Goal: Task Accomplishment & Management: Manage account settings

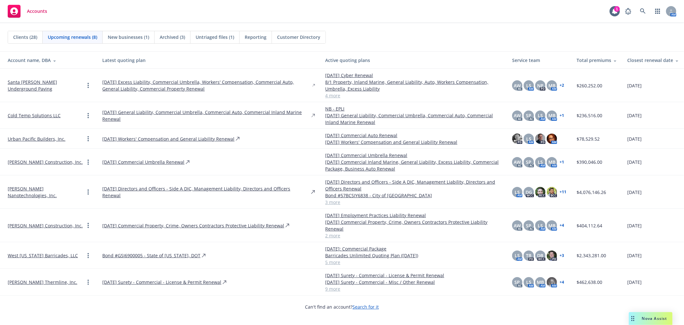
click at [32, 44] on div "Clients (28) Upcoming renewals (8) New businesses (1) Archived (3) Untriaged fi…" at bounding box center [342, 37] width 684 height 28
click at [35, 39] on span "Clients (28)" at bounding box center [25, 37] width 24 height 7
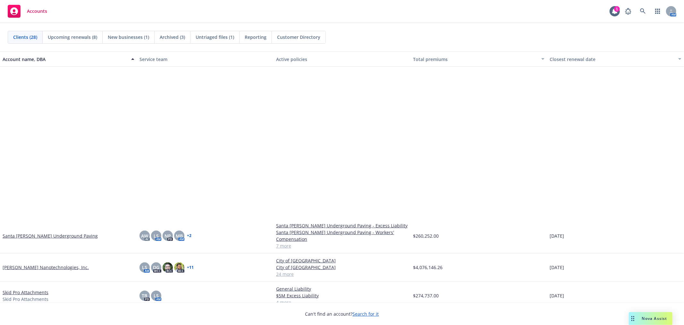
scroll to position [483, 0]
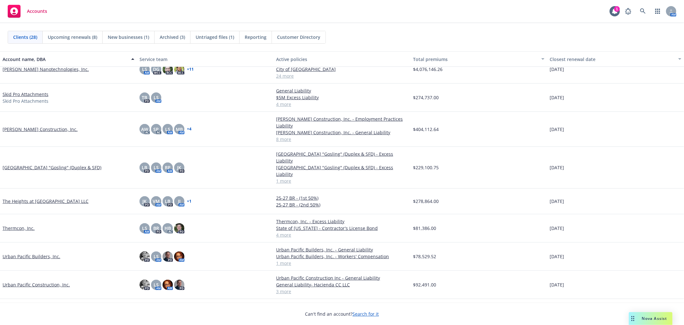
click at [33, 281] on link "Urban Pacific Construction, Inc." at bounding box center [36, 284] width 67 height 7
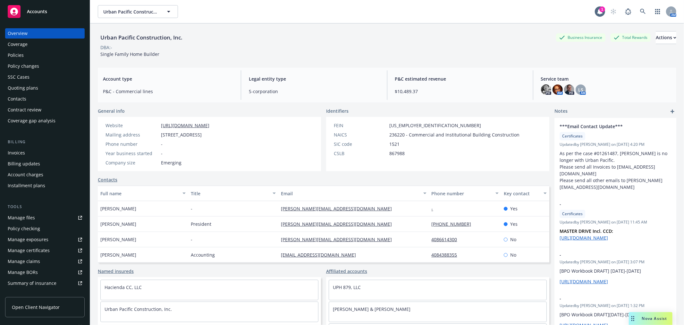
click at [42, 47] on div "Coverage" at bounding box center [45, 44] width 74 height 10
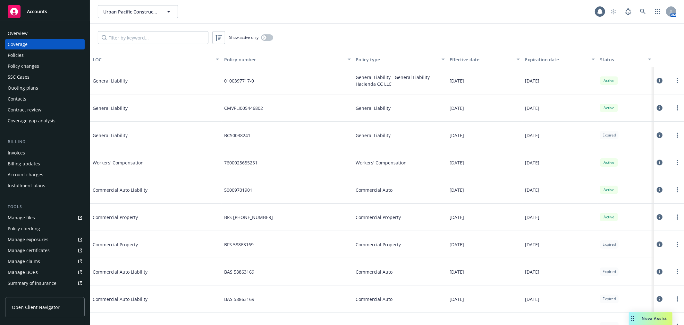
click at [43, 55] on div "Policies" at bounding box center [45, 55] width 74 height 10
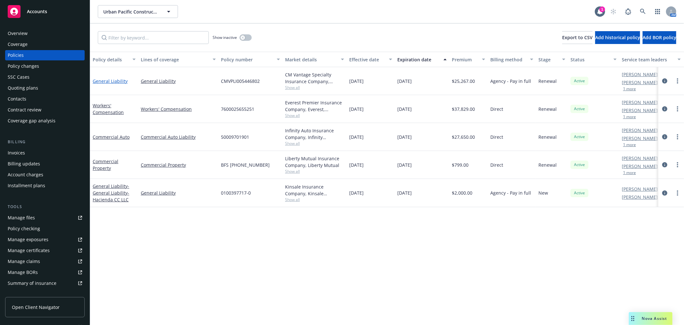
click at [115, 78] on link "General Liability" at bounding box center [110, 81] width 35 height 6
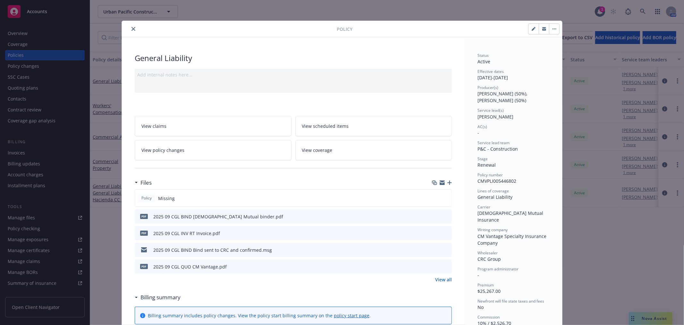
click at [133, 28] on button "close" at bounding box center [134, 29] width 8 height 8
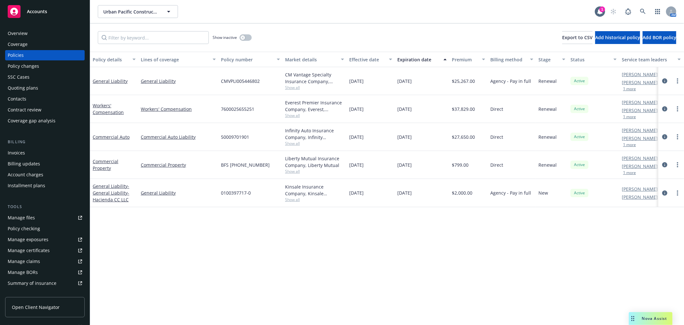
click at [50, 249] on link "Manage certificates" at bounding box center [45, 250] width 80 height 10
click at [121, 11] on span "Urban Pacific Construction, Inc." at bounding box center [130, 11] width 55 height 7
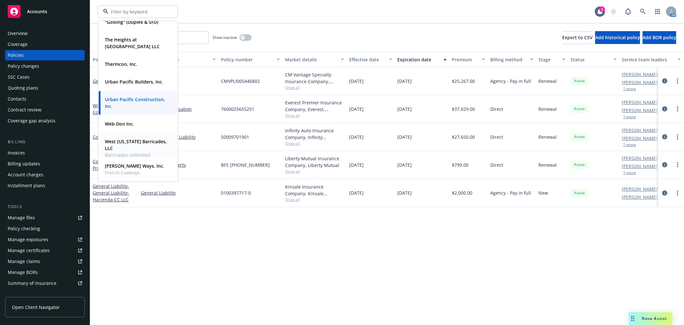
drag, startPoint x: 140, startPoint y: 148, endPoint x: 121, endPoint y: 142, distance: 19.3
click at [121, 142] on strong "West Texas Barricades, LLC" at bounding box center [136, 144] width 62 height 13
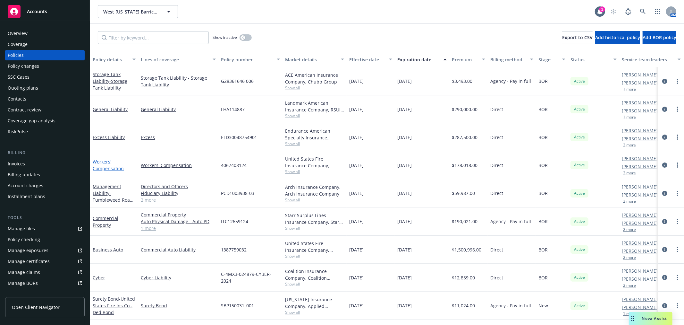
click at [101, 161] on link "Workers' Compensation" at bounding box center [108, 164] width 31 height 13
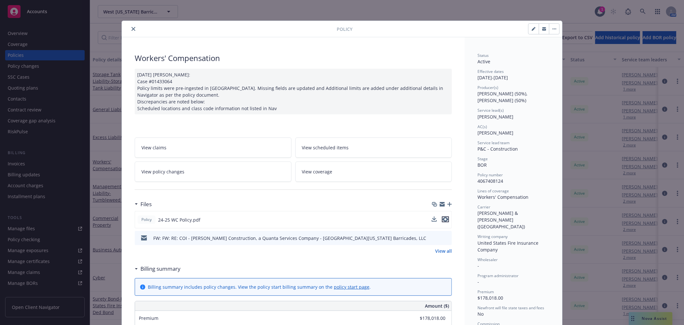
click at [443, 219] on icon "preview file" at bounding box center [446, 219] width 6 height 4
click at [131, 30] on icon "close" at bounding box center [133, 29] width 4 height 4
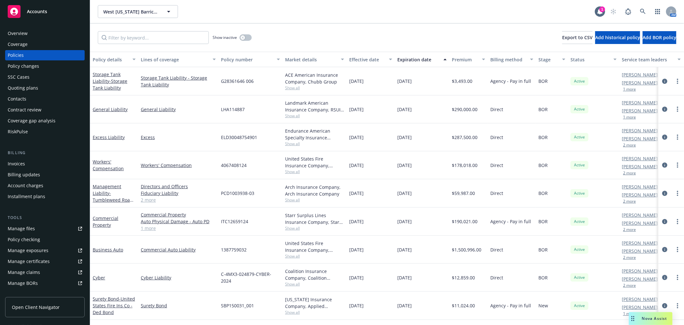
click at [37, 31] on div "Overview" at bounding box center [45, 33] width 74 height 10
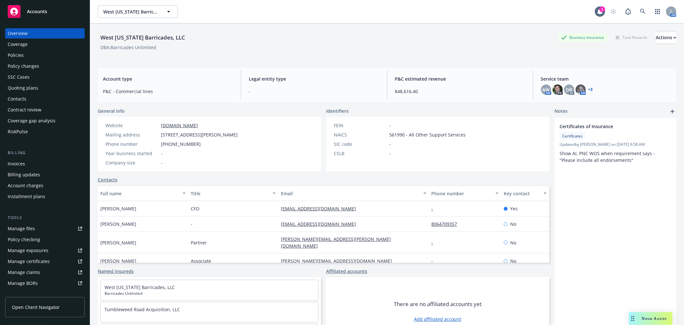
click at [62, 21] on div "Overview Coverage Policies Policy changes SSC Cases Quoting plans Contacts Cont…" at bounding box center [45, 173] width 90 height 304
click at [71, 7] on div "Accounts" at bounding box center [45, 11] width 74 height 13
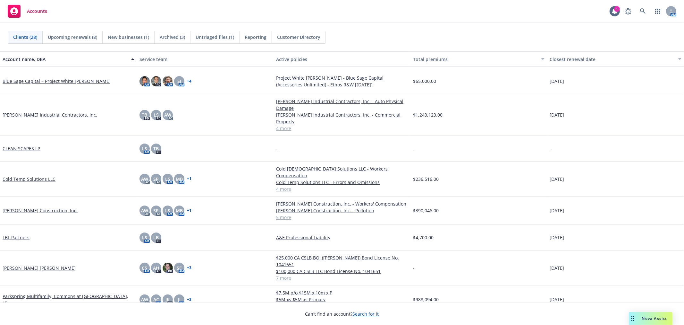
scroll to position [463, 0]
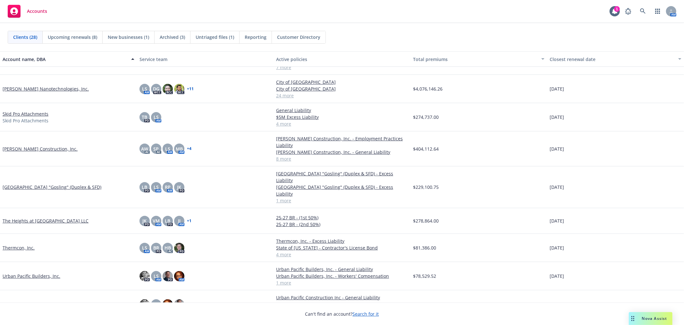
click at [42, 272] on link "Urban Pacific Builders, Inc." at bounding box center [32, 275] width 58 height 7
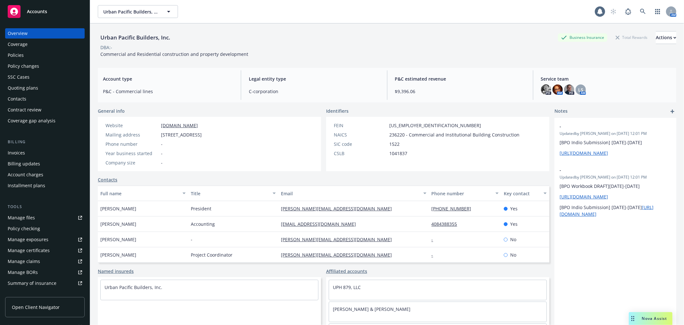
click at [50, 214] on link "Manage files" at bounding box center [45, 217] width 80 height 10
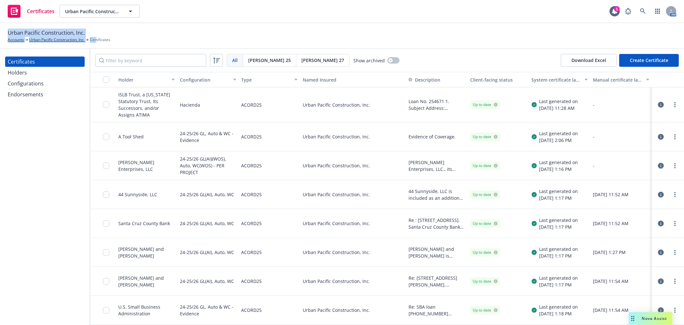
drag, startPoint x: 97, startPoint y: 33, endPoint x: 4, endPoint y: 31, distance: 92.4
click at [4, 31] on div "Urban Pacific Construction, Inc. Accounts Urban Pacific Construction, Inc. Cert…" at bounding box center [342, 36] width 684 height 26
click at [17, 30] on span "Urban Pacific Construction, Inc." at bounding box center [46, 33] width 77 height 8
drag, startPoint x: 8, startPoint y: 30, endPoint x: 87, endPoint y: 28, distance: 78.6
click at [85, 29] on span "Urban Pacific Construction, Inc." at bounding box center [46, 33] width 77 height 8
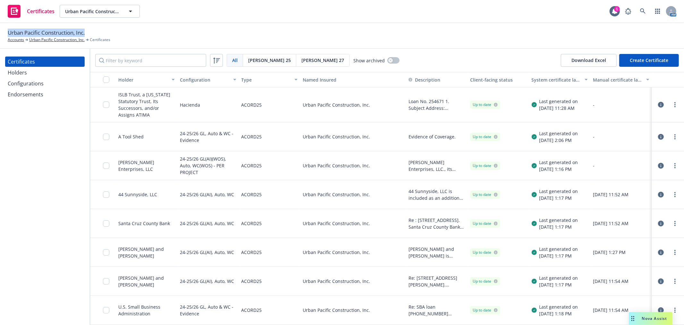
copy span "Urban Pacific Construction, Inc."
click at [44, 40] on link "Urban Pacific Construction, Inc." at bounding box center [56, 40] width 55 height 6
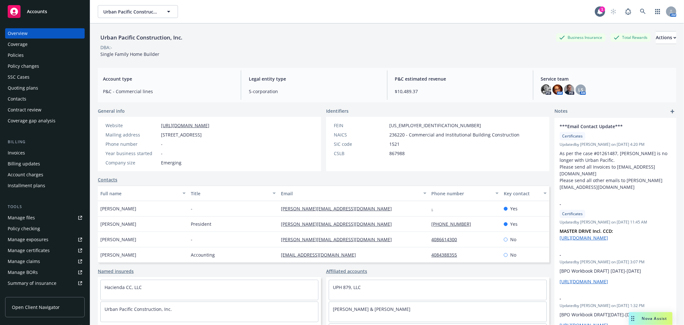
click at [30, 7] on div "Accounts" at bounding box center [45, 11] width 74 height 13
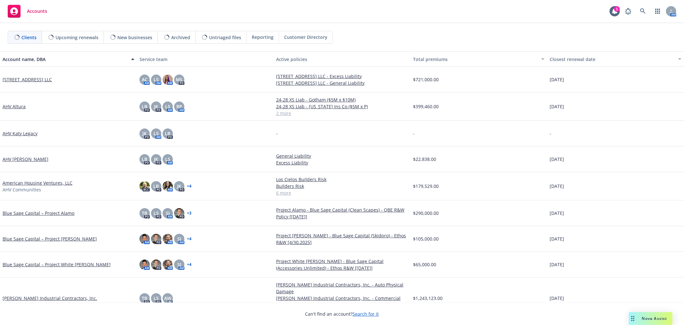
click at [81, 37] on span "Upcoming renewals" at bounding box center [76, 37] width 43 height 7
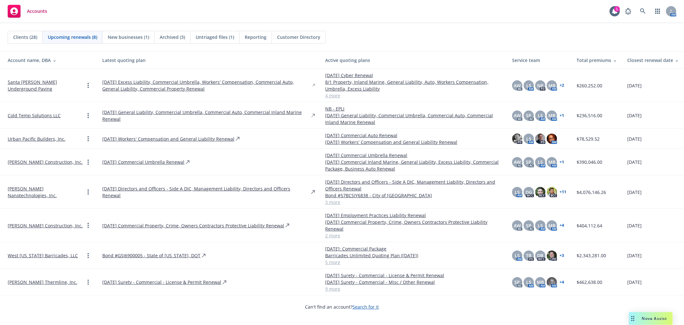
click at [29, 81] on link "Santa [PERSON_NAME] Underground Paving" at bounding box center [46, 85] width 77 height 13
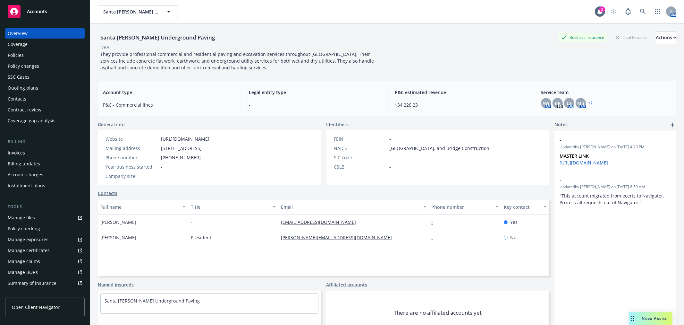
click at [39, 52] on div "Policies" at bounding box center [45, 55] width 74 height 10
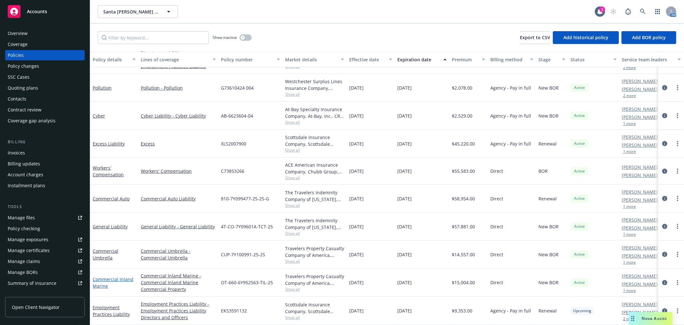
scroll to position [27, 0]
click at [101, 304] on link "Employment Practices Liability" at bounding box center [111, 310] width 37 height 13
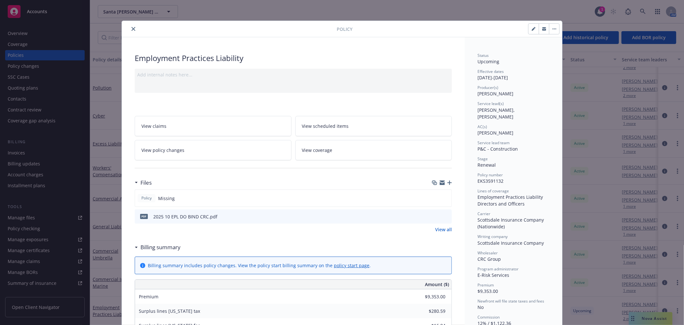
click at [447, 182] on icon "button" at bounding box center [449, 182] width 4 height 4
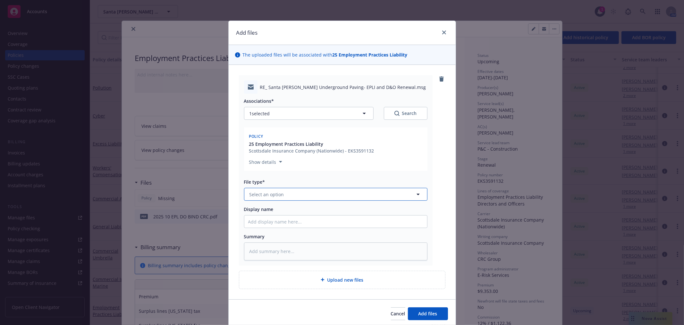
click at [281, 194] on button "Select an option" at bounding box center [335, 194] width 183 height 13
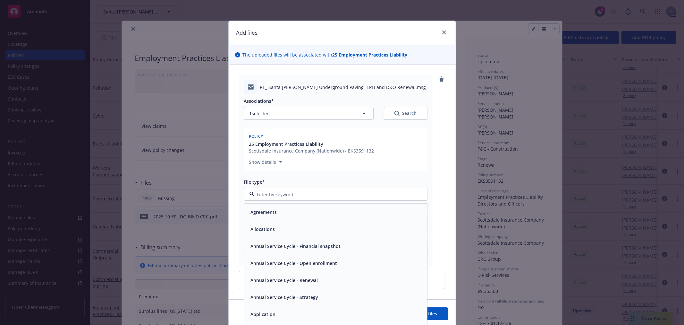
type input "b"
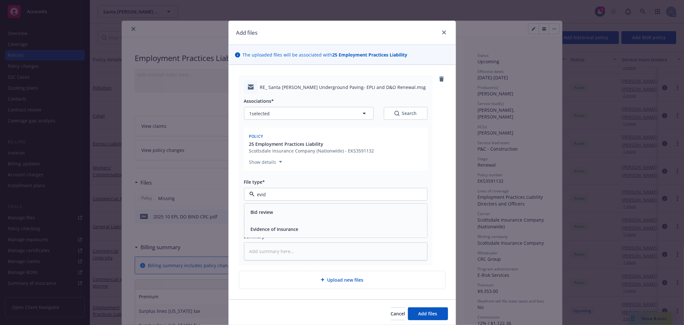
type input "evide"
click at [278, 210] on span "Evidence of Insurance" at bounding box center [275, 211] width 48 height 7
click at [274, 217] on input "Display name" at bounding box center [335, 221] width 183 height 12
type textarea "x"
type input "2"
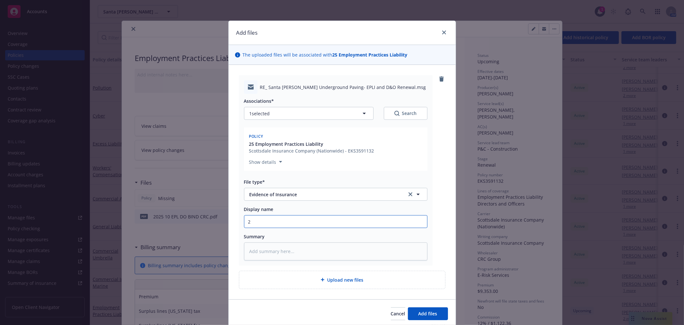
type textarea "x"
type input "20"
type textarea "x"
type input "201"
type textarea "x"
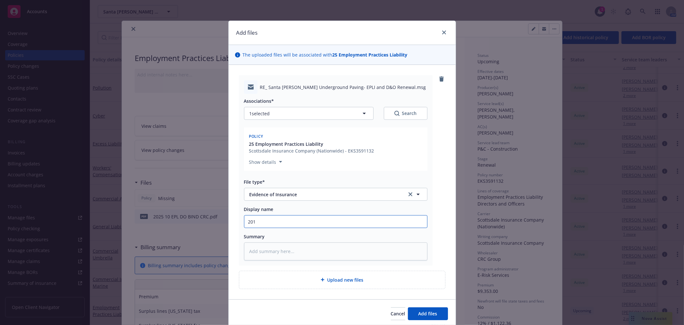
type input "20"
type textarea "x"
type input "202"
type textarea "x"
type input "2025"
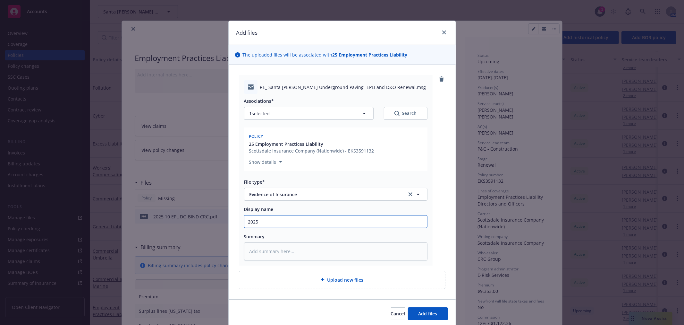
type textarea "x"
type input "2025"
type textarea "x"
type input "2025 1"
type textarea "x"
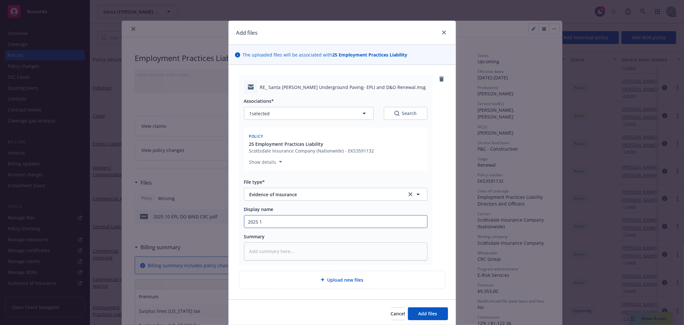
type input "2025 10"
type textarea "x"
type input "2025 10"
type textarea "x"
type input "2025 10 E"
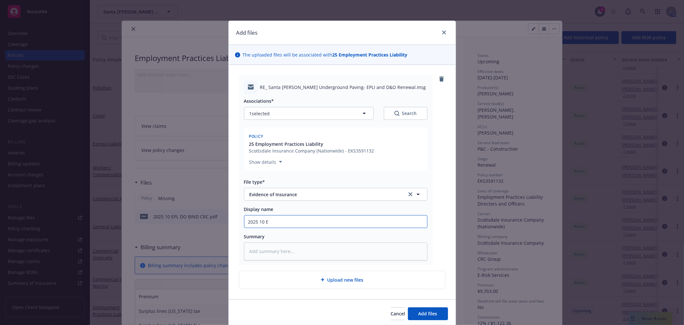
type textarea "x"
type input "2025 10 EP"
type textarea "x"
type input "2025 10 EPL"
type textarea "x"
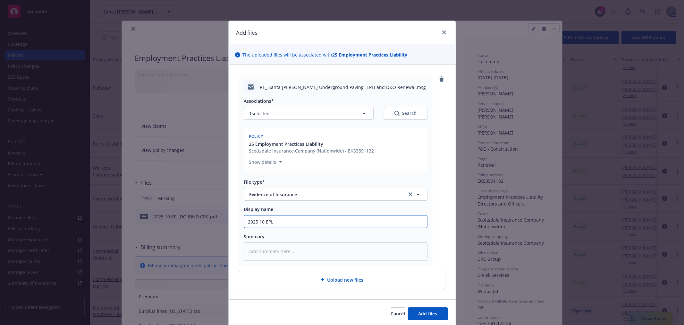
type input "2025 10 EPL"
type textarea "x"
type input "2025 10 EPL D"
type textarea "x"
type input "2025 10 EPL D&"
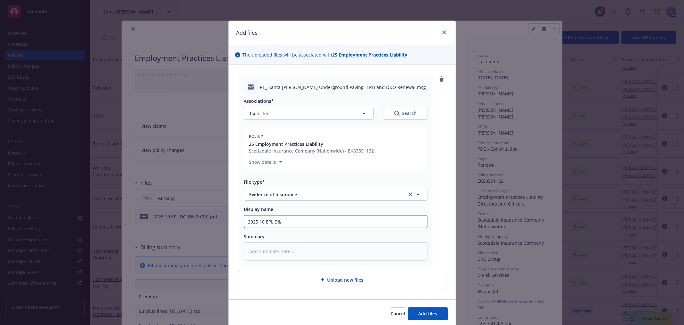
type textarea "x"
type input "2025 10 EPL D&O"
type textarea "x"
type input "2025 10 EPL D&O"
type textarea "x"
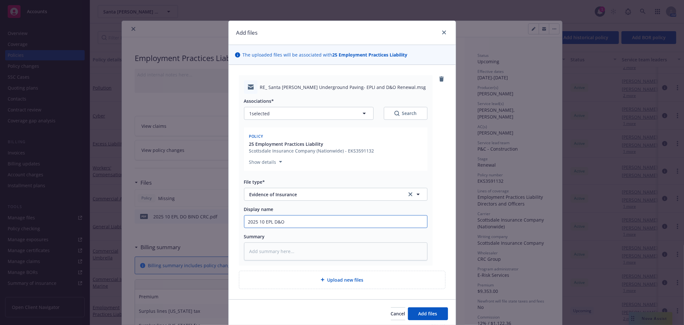
type input "2025 10 EPL D&O B"
type textarea "x"
type input "2025 10 EPL D&O BI"
type textarea "x"
type input "2025 10 EPL D&O BIND"
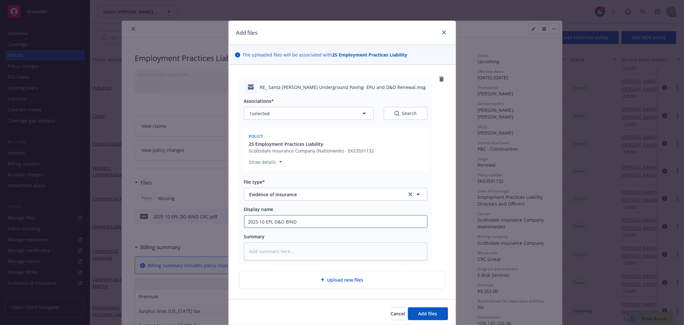
type textarea "x"
type input "2025 10 EPL D&O BIND"
type textarea "x"
type input "2025 10 EPL D&O BIND E"
type textarea "x"
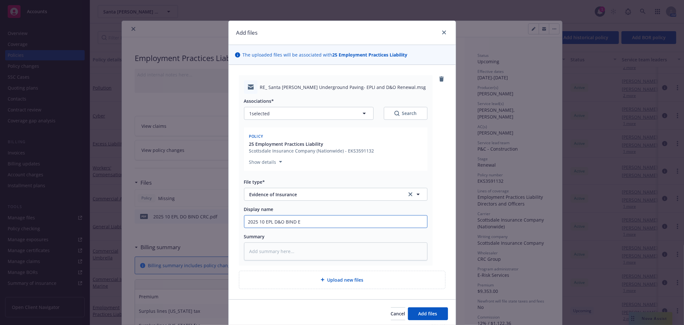
type input "2025 10 EPL D&O BIND Ev"
type textarea "x"
type input "2025 10 EPL D&O BIND Evi"
type textarea "x"
type input "2025 10 EPL D&O BIND Evid"
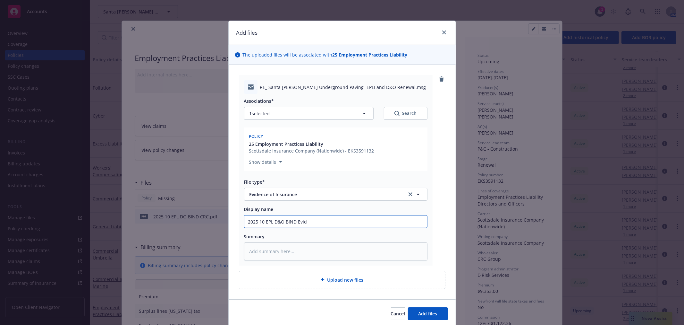
type textarea "x"
type input "2025 10 EPL D&O BIND Evide"
type textarea "x"
type input "2025 10 EPL D&O BIND Eviden"
type textarea "x"
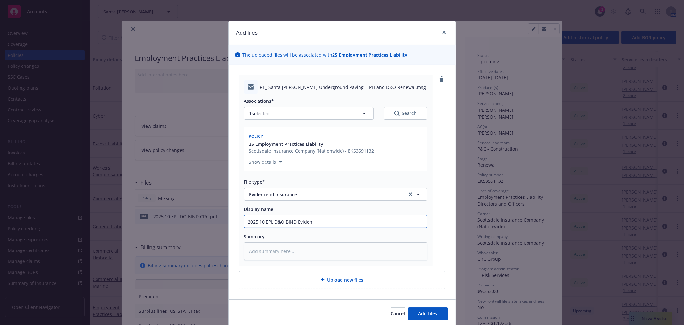
type input "2025 10 EPL D&O BIND Evidene"
type textarea "x"
type input "2025 10 EPL D&O BIND Evidenec"
type textarea "x"
type input "2025 10 EPL D&O BIND Evidene"
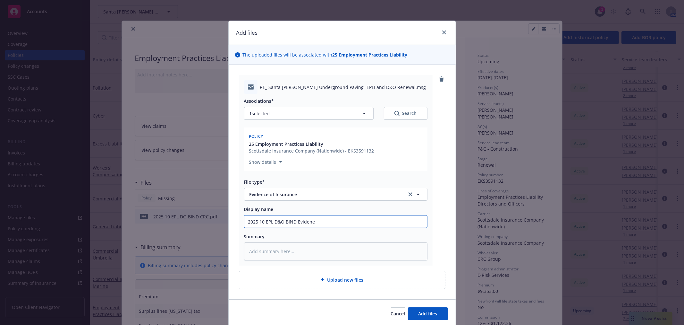
type textarea "x"
type input "2025 10 EPL D&O BIND Eviden"
type textarea "x"
type input "2025 10 EPL D&O BIND Evidenc"
type textarea "x"
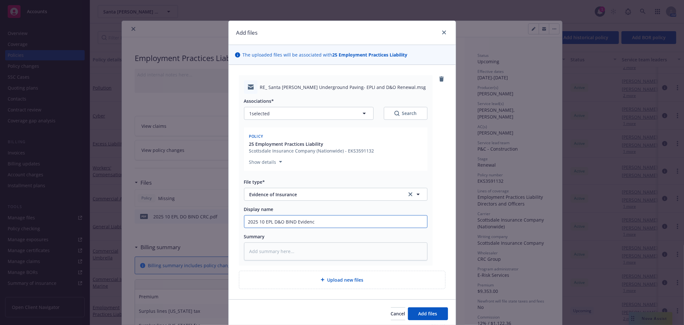
type input "2025 10 EPL D&O BIND Evidence"
type textarea "x"
type input "2025 10 EPL D&O BIND Evidence"
type textarea "x"
type input "2025 10 EPL D&O BIND Evidence o"
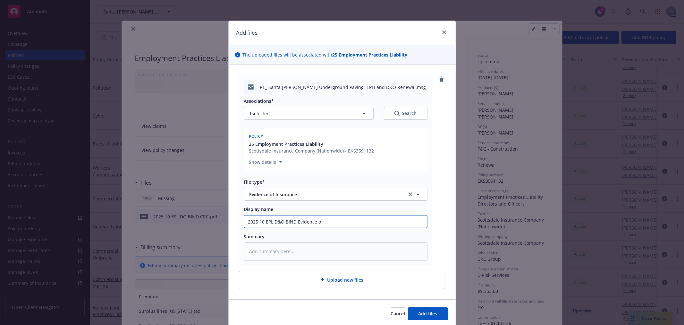
type textarea "x"
type input "2025 10 EPL D&O BIND Evidence of"
type textarea "x"
type input "2025 10 EPL D&O BIND Evidence of"
type textarea "x"
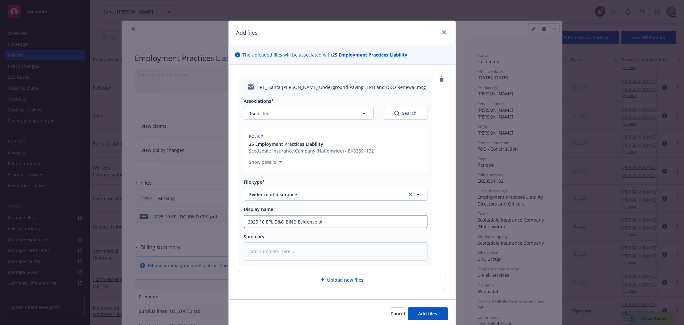
type input "2025 10 EPL D&O BIND Evidence of C"
type textarea "x"
type input "2025 10 EPL D&O BIND Evidence of Co"
type textarea "x"
type input "2025 10 EPL D&O BIND Evidence of Cov"
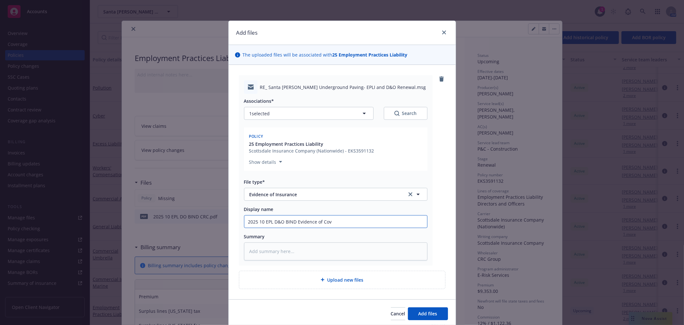
type textarea "x"
type input "2025 10 EPL D&O BIND Evidence of Cove"
type textarea "x"
type input "2025 10 EPL D&O BIND Evidence of Cover"
type textarea "x"
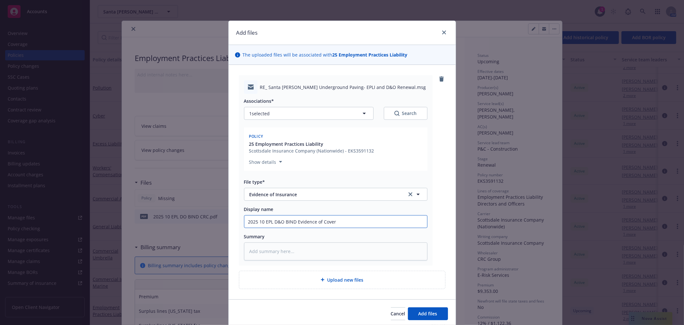
type input "2025 10 EPL D&O BIND Evidence of Covera"
type textarea "x"
type input "2025 10 EPL D&O BIND Evidence of Coverag"
type textarea "x"
type input "2025 10 EPL D&O BIND Evidence of Coverage"
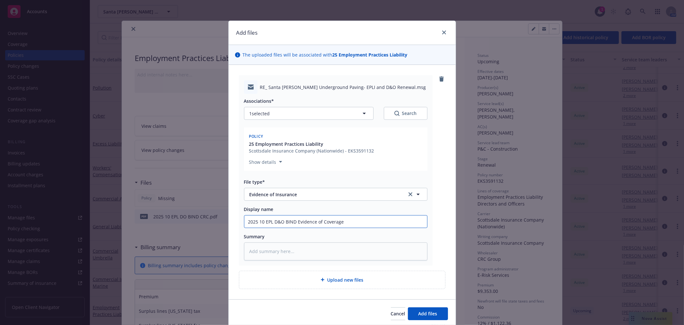
type textarea "x"
type input "2025 10 EPL D&O BIND Evidence of Coverage"
type textarea "x"
type input "2025 10 EPL D&O BIND Evidence of Coverage s"
type textarea "x"
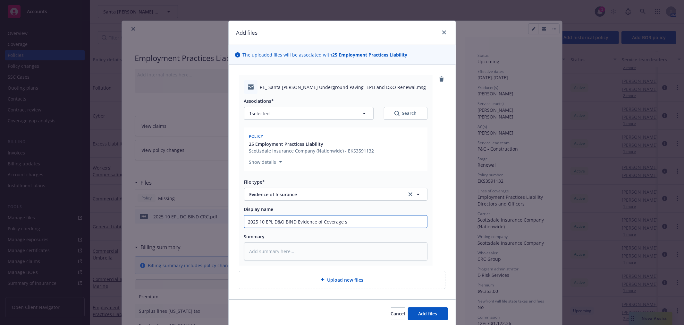
type input "2025 10 EPL D&O BIND Evidence of Coverage se"
type textarea "x"
type input "2025 10 EPL D&O BIND Evidence of Coverage sen"
type textarea "x"
type input "2025 10 EPL D&O BIND Evidence of Coverage sent"
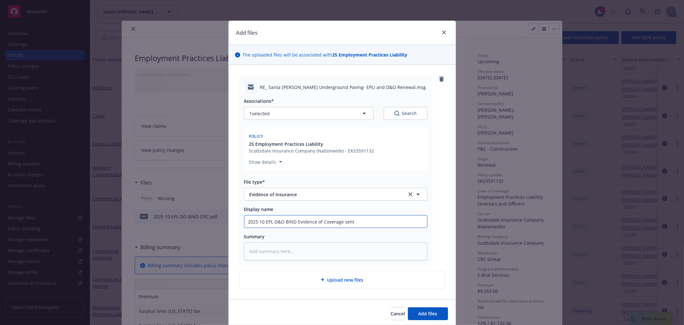
type textarea "x"
type input "2025 10 EPL D&O BIND Evidence of Coverage sent"
type textarea "x"
type input "2025 10 EPL D&O BIND Evidence of Coverage sent t"
type textarea "x"
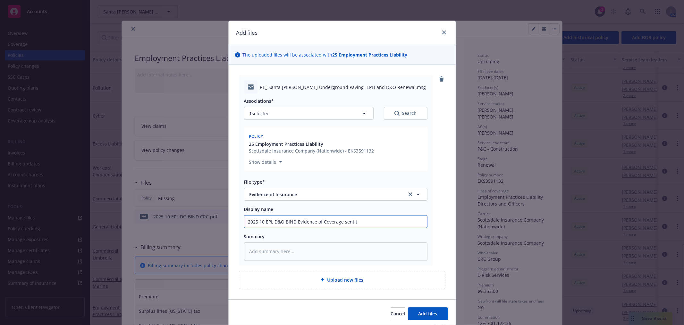
type input "2025 10 EPL D&O BIND Evidence of Coverage sent to"
type textarea "x"
type input "2025 10 EPL D&O BIND Evidence of Coverage sent to"
type textarea "x"
type input "2025 10 EPL D&O BIND Evidence of Coverage sent to c"
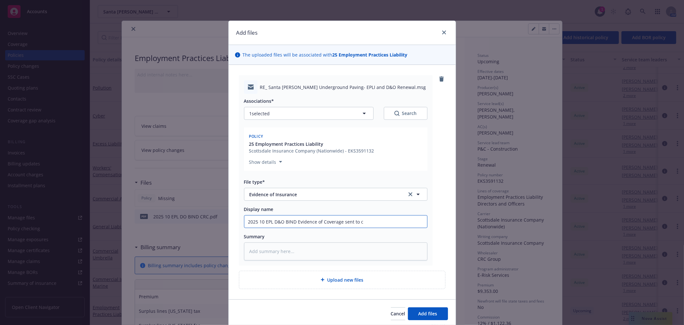
type textarea "x"
type input "2025 10 EPL D&O BIND Evidence of Coverage sent to cl"
type textarea "x"
type input "2025 10 EPL D&O BIND Evidence of Coverage sent to cli"
type textarea "x"
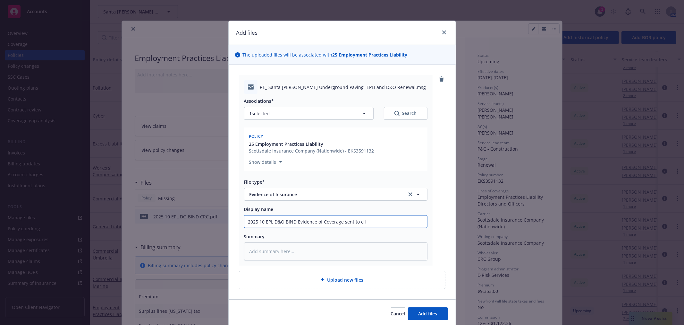
type input "2025 10 EPL D&O BIND Evidence of Coverage sent to clie"
type textarea "x"
type input "2025 10 EPL D&O BIND Evidence of Coverage sent to clien"
type textarea "x"
type input "2025 10 EPL D&O BIND Evidence of Coverage sent to client"
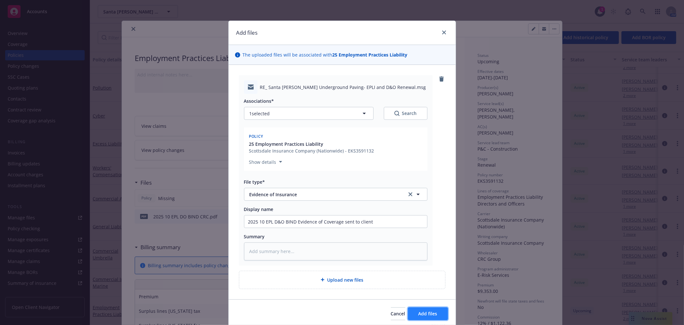
click at [417, 307] on button "Add files" at bounding box center [428, 313] width 40 height 13
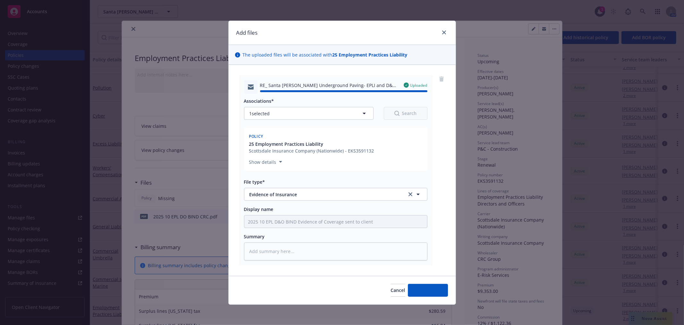
type textarea "x"
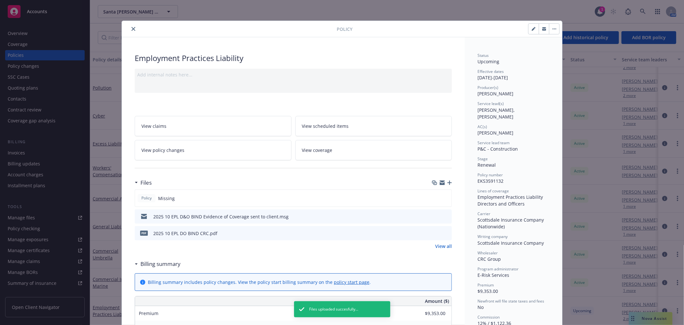
click at [443, 232] on icon "preview file" at bounding box center [446, 232] width 6 height 4
click at [132, 31] on button "close" at bounding box center [134, 29] width 8 height 8
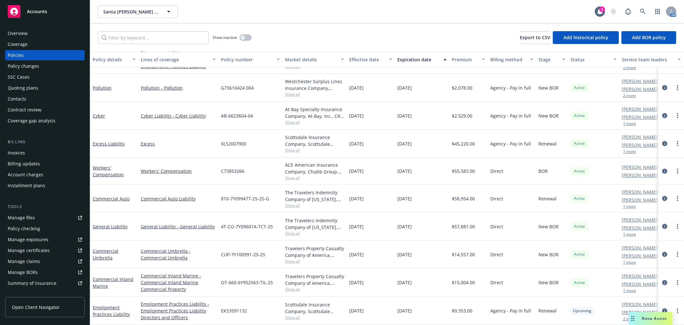
click at [37, 31] on div "Overview" at bounding box center [45, 33] width 74 height 10
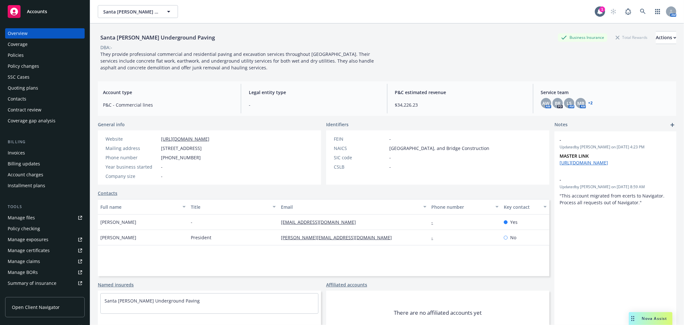
click at [33, 88] on div "Quoting plans" at bounding box center [23, 88] width 30 height 10
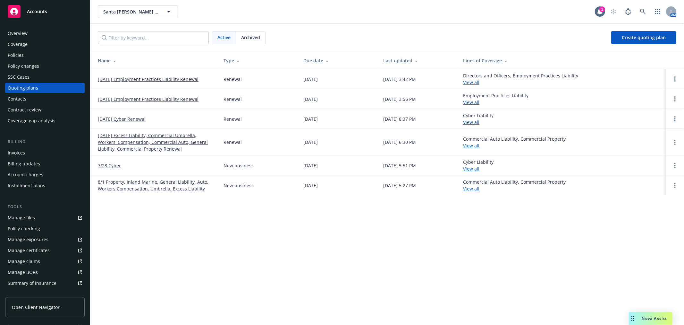
click at [122, 79] on link "10/11/25 Employment Practices Liability Renewal" at bounding box center [148, 79] width 101 height 7
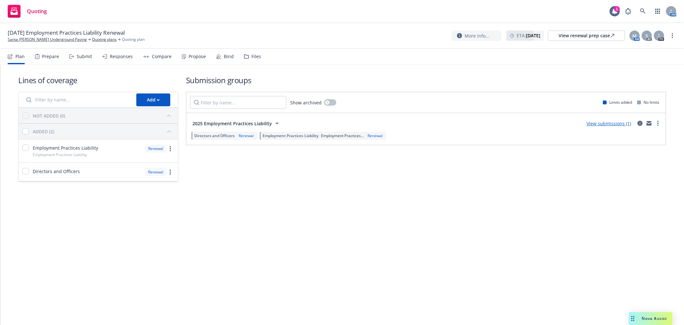
click at [193, 57] on div "Propose" at bounding box center [197, 56] width 17 height 5
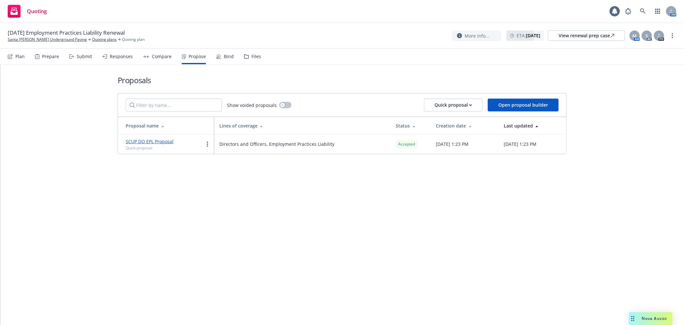
click at [216, 57] on icon at bounding box center [218, 56] width 5 height 5
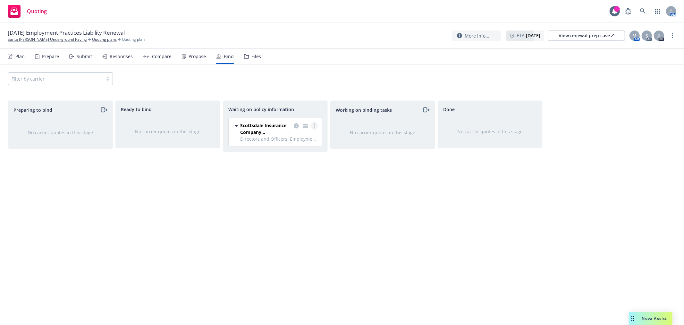
click at [313, 123] on link "more" at bounding box center [314, 126] width 8 height 8
click at [306, 167] on link "Move to done" at bounding box center [289, 164] width 58 height 13
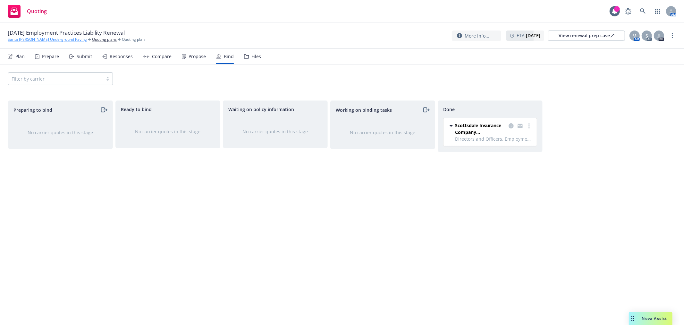
click at [39, 39] on link "Santa [PERSON_NAME] Underground Paving" at bounding box center [47, 40] width 79 height 6
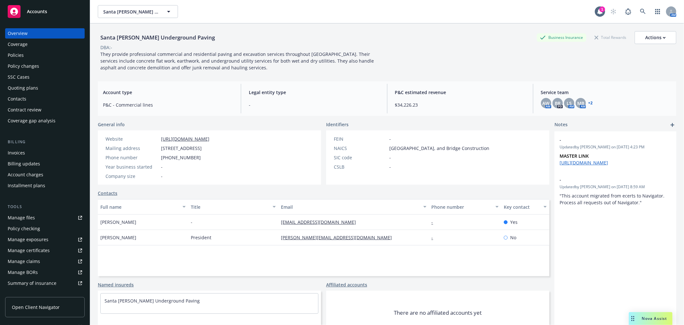
click at [24, 57] on div "Policies" at bounding box center [45, 55] width 74 height 10
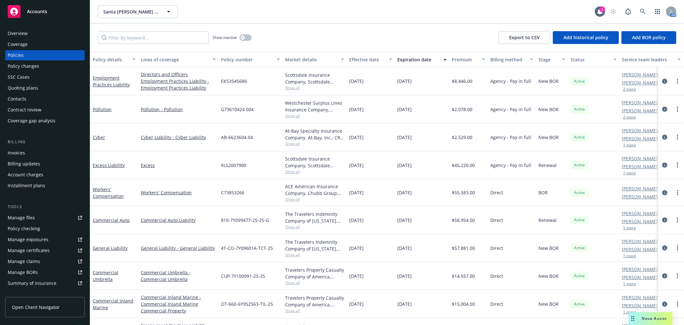
click at [34, 35] on div "Overview" at bounding box center [45, 33] width 74 height 10
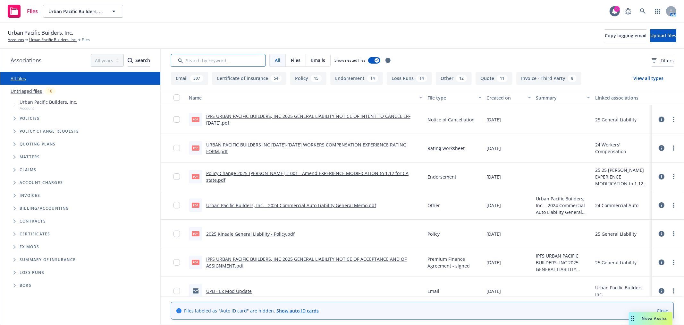
click at [223, 58] on input "Search by keyword..." at bounding box center [218, 60] width 95 height 13
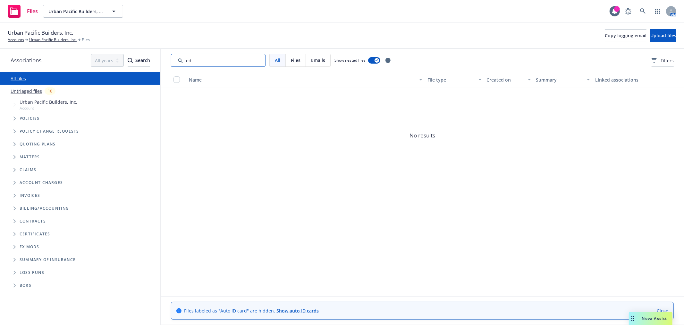
type input "e"
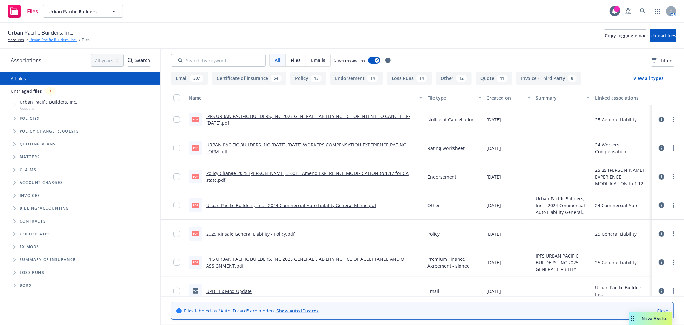
click at [44, 41] on link "Urban Pacific Builders, Inc." at bounding box center [52, 40] width 47 height 6
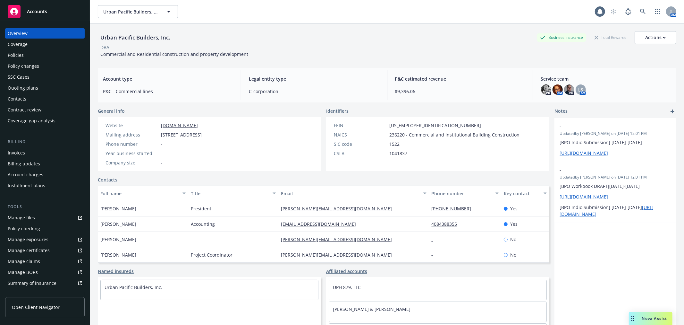
click at [27, 59] on div "Policies" at bounding box center [45, 55] width 74 height 10
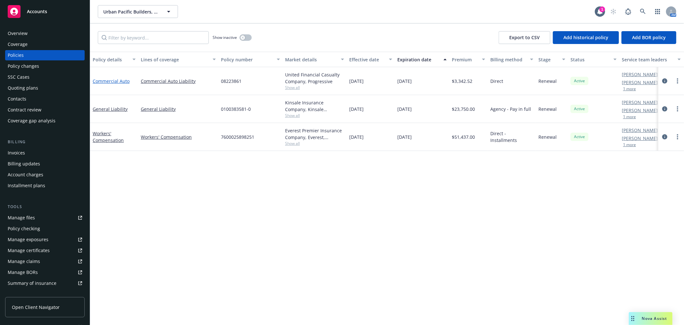
click at [109, 82] on link "Commercial Auto" at bounding box center [111, 81] width 37 height 6
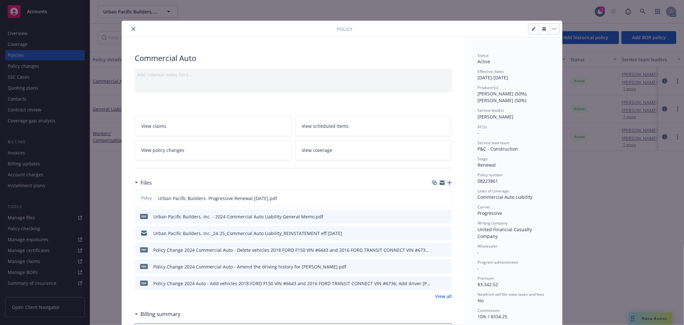
click at [440, 296] on link "View all" at bounding box center [443, 295] width 17 height 7
